Goal: Task Accomplishment & Management: Complete application form

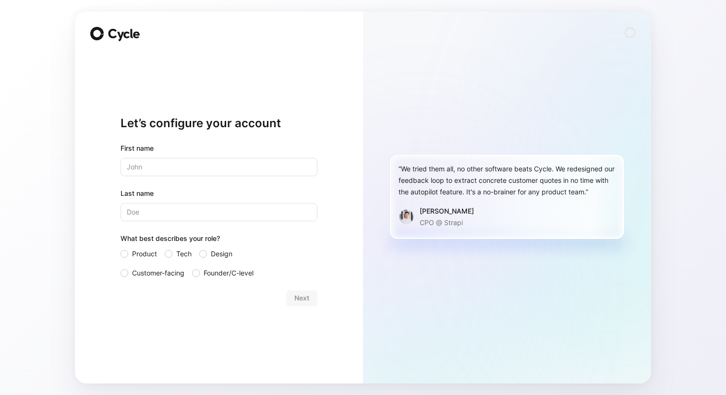
click at [349, 219] on div "Let’s configure your account First name Last name What best describes your role…" at bounding box center [219, 198] width 288 height 372
click at [189, 169] on input "text" at bounding box center [219, 167] width 197 height 18
type input "Anuj"
type input "Ramaswamy"
click at [170, 253] on div at bounding box center [169, 254] width 8 height 8
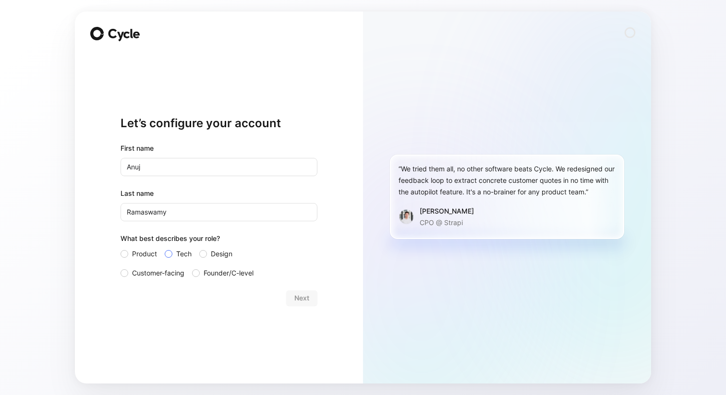
click at [165, 248] on input "Tech" at bounding box center [165, 248] width 0 height 0
click at [299, 296] on span "Next" at bounding box center [301, 298] width 15 height 12
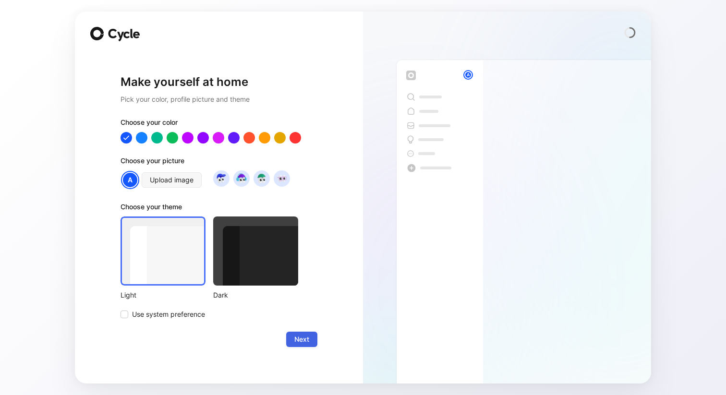
click at [297, 341] on span "Next" at bounding box center [301, 340] width 15 height 12
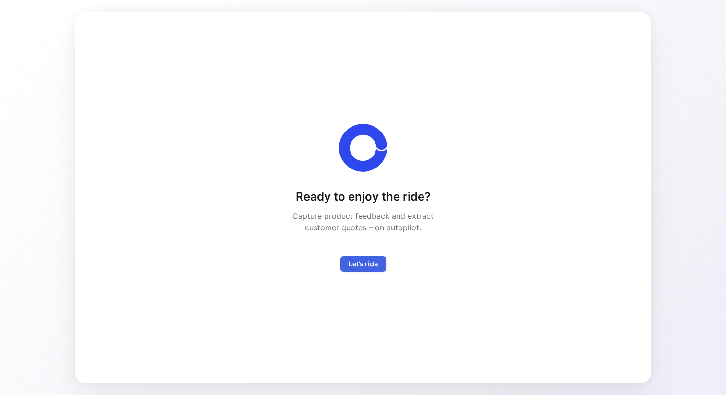
click at [370, 266] on span "Let’s ride" at bounding box center [363, 264] width 29 height 12
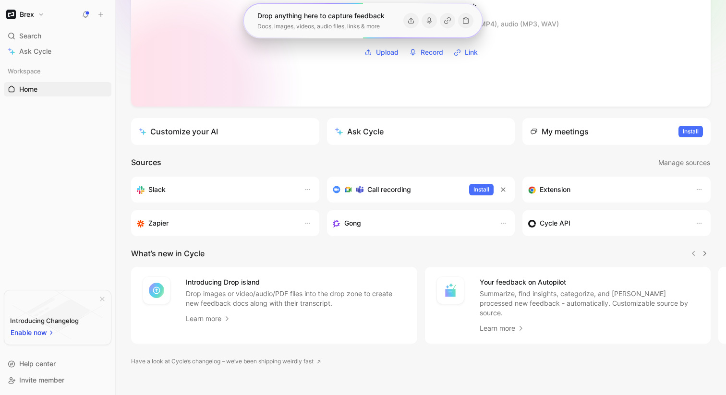
scroll to position [105, 0]
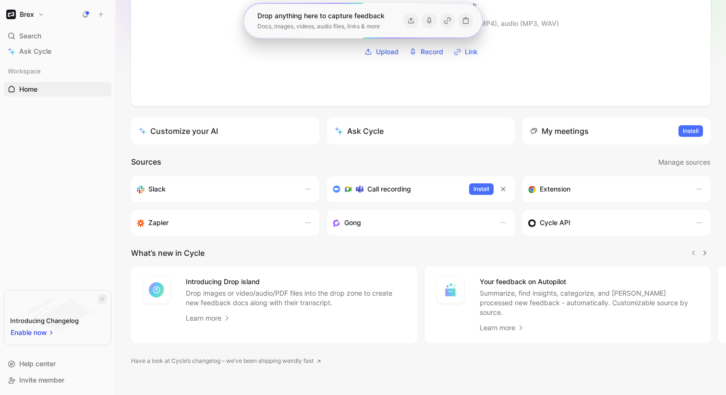
click at [102, 298] on icon "button" at bounding box center [102, 299] width 6 height 6
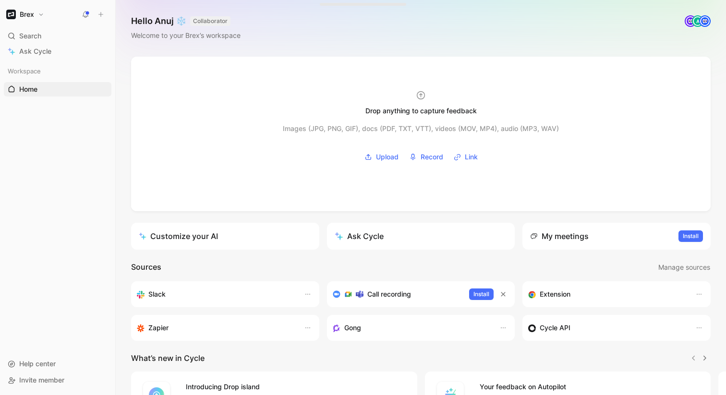
click at [690, 22] on img at bounding box center [691, 21] width 10 height 10
click at [706, 21] on img at bounding box center [705, 21] width 10 height 10
click at [45, 38] on div "Search ⌘ K" at bounding box center [58, 36] width 108 height 14
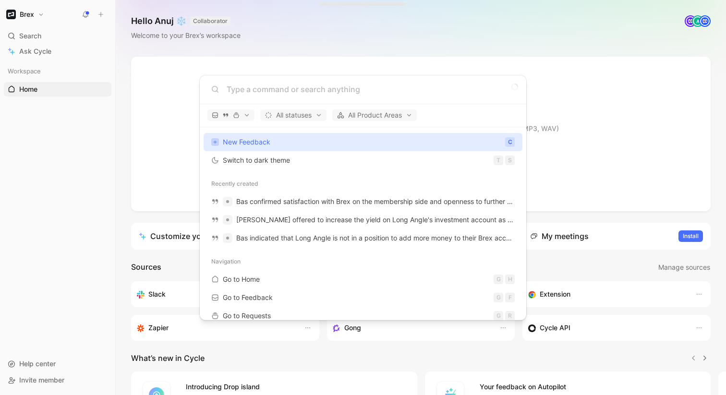
click at [117, 167] on body "Brex Search ⌘ K Ask Cycle Workspace Home G then H To pick up a draggable item, …" at bounding box center [363, 197] width 726 height 395
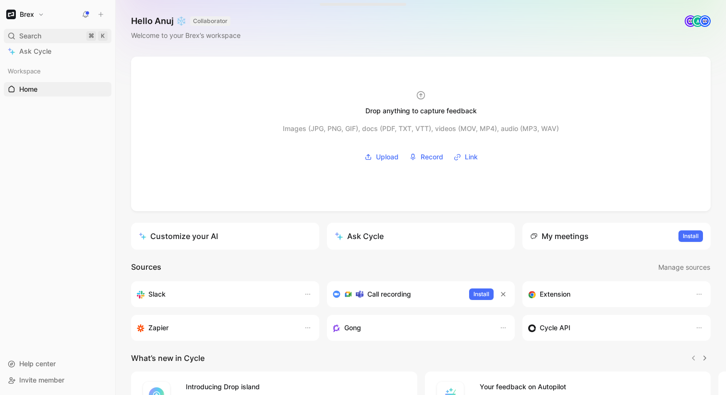
click at [56, 36] on div "Search ⌘ K" at bounding box center [58, 36] width 108 height 14
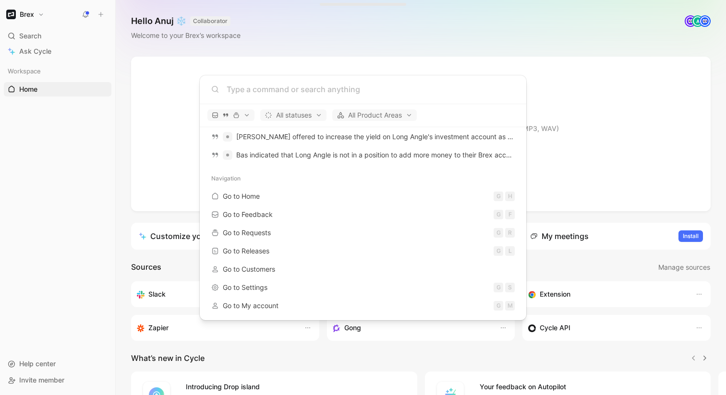
scroll to position [85, 0]
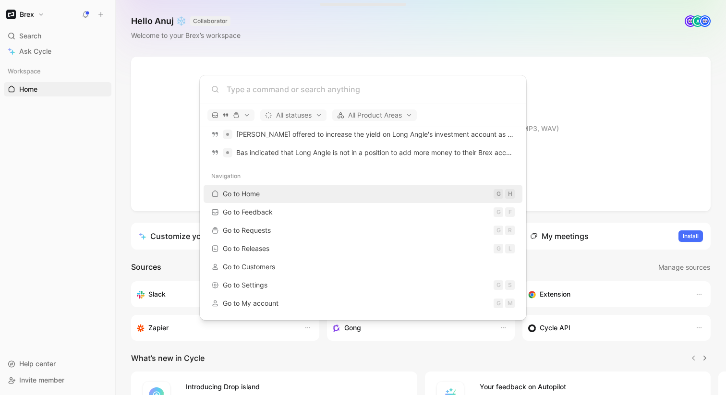
click at [264, 195] on div "Go to Home G H" at bounding box center [363, 193] width 313 height 17
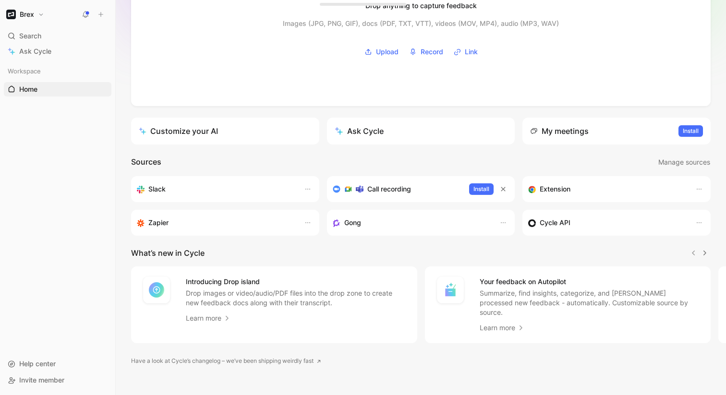
scroll to position [0, 0]
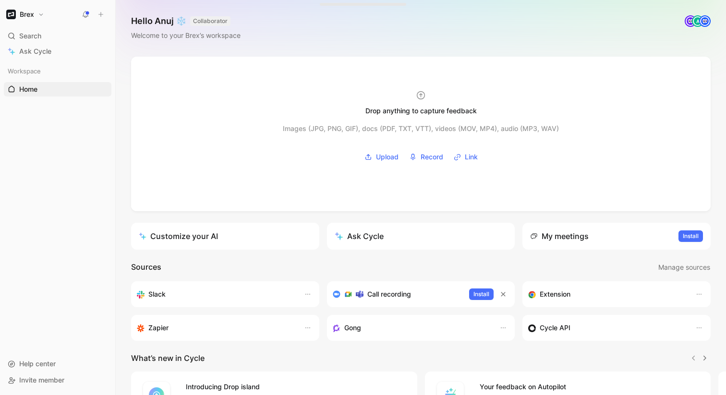
click at [44, 13] on button "Brex" at bounding box center [25, 14] width 43 height 13
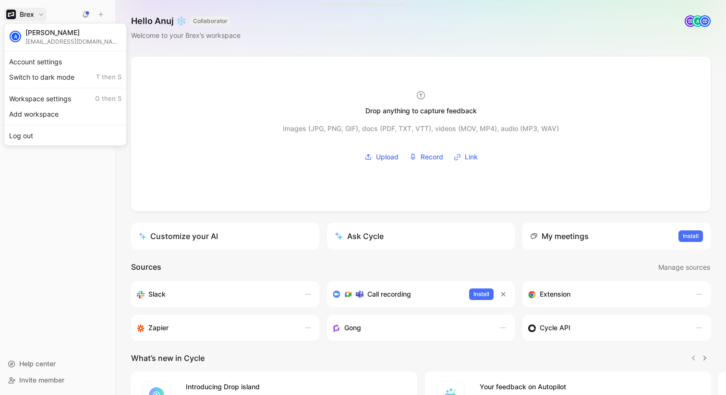
click at [44, 13] on div at bounding box center [363, 197] width 726 height 395
